Goal: Check status: Check status

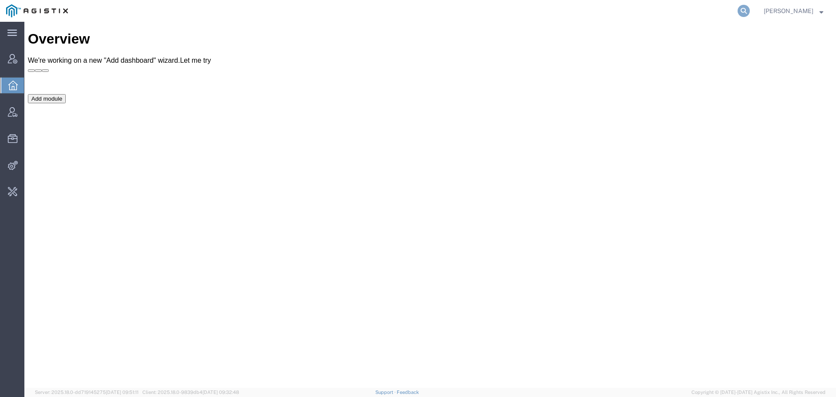
click at [750, 12] on icon at bounding box center [743, 11] width 12 height 12
type input "offline@redhat"
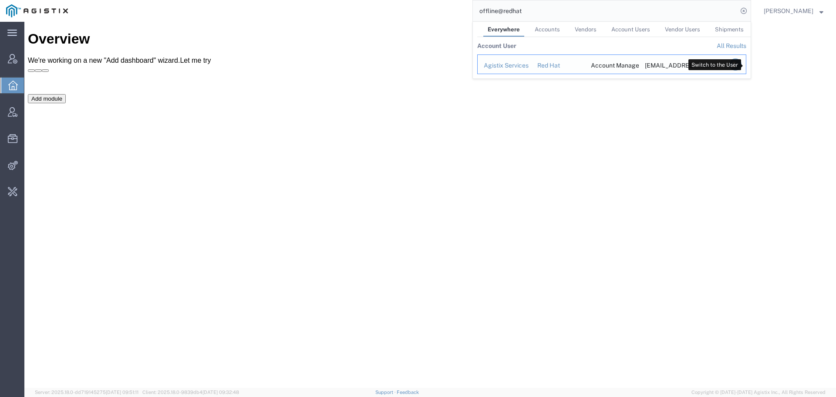
click at [741, 61] on icon "Search Results" at bounding box center [735, 64] width 12 height 12
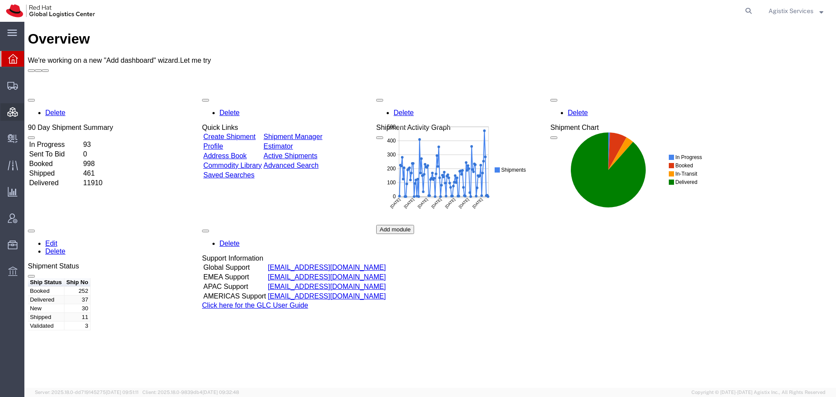
click at [30, 113] on span "Consolidation Manager" at bounding box center [27, 111] width 6 height 17
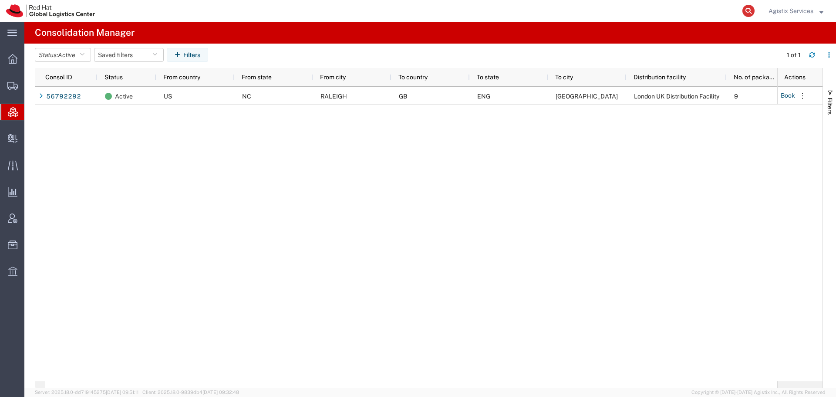
drag, startPoint x: 753, startPoint y: 3, endPoint x: 750, endPoint y: 10, distance: 6.9
click at [750, 10] on form at bounding box center [749, 11] width 14 height 22
click at [750, 10] on icon at bounding box center [748, 11] width 12 height 12
paste input "56791449"
type input "56791449"
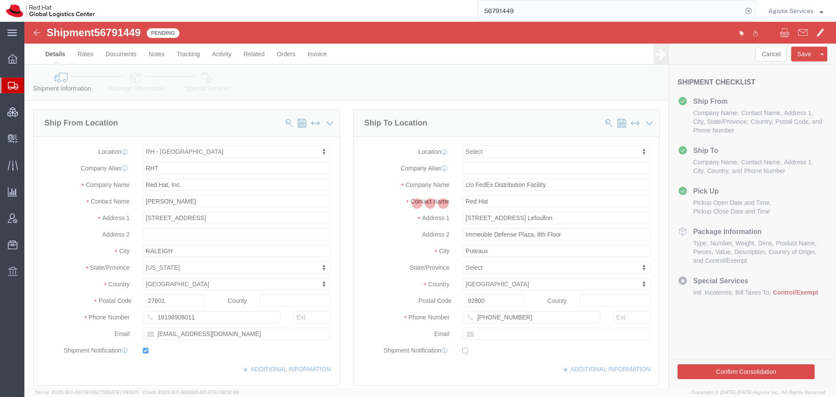
click at [258, 54] on div at bounding box center [429, 205] width 811 height 366
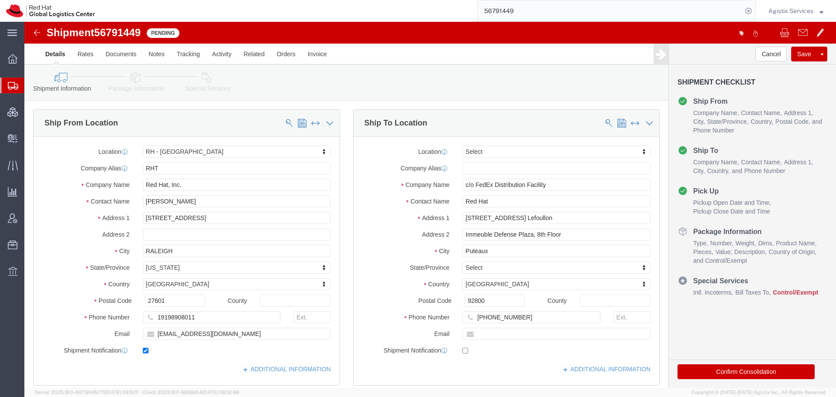
select select "38014"
select select
drag, startPoint x: 258, startPoint y: 54, endPoint x: 233, endPoint y: 33, distance: 32.7
click link "Related"
